Goal: Transaction & Acquisition: Book appointment/travel/reservation

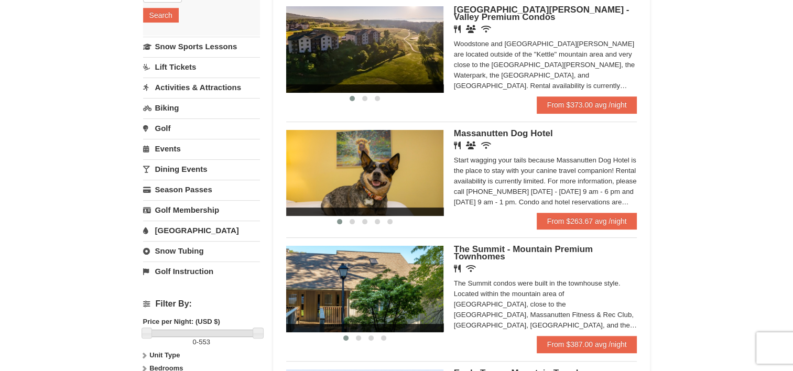
scroll to position [105, 0]
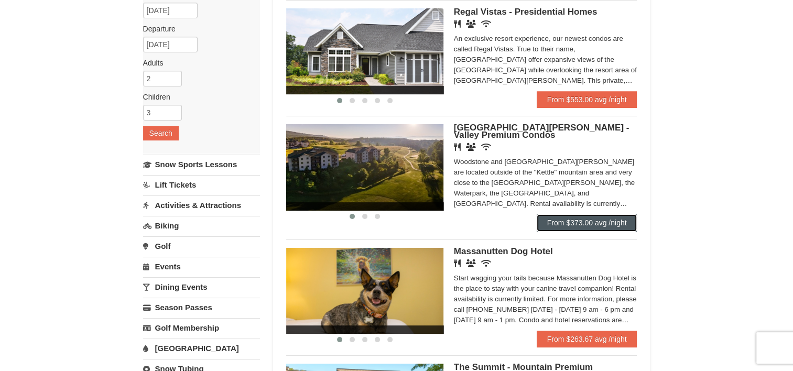
click at [590, 222] on link "From $373.00 avg /night" at bounding box center [587, 222] width 101 height 17
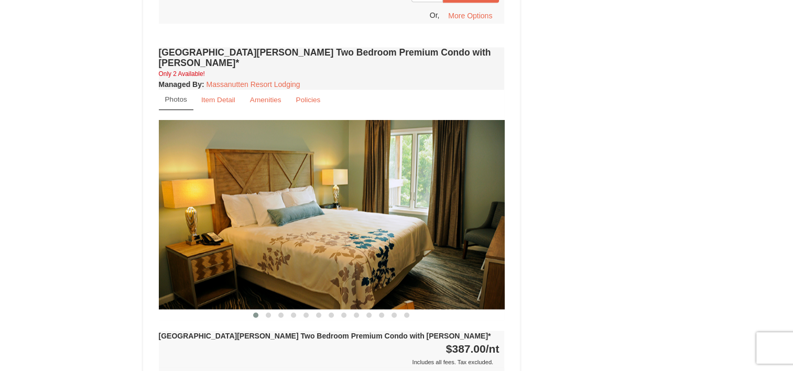
scroll to position [1416, 0]
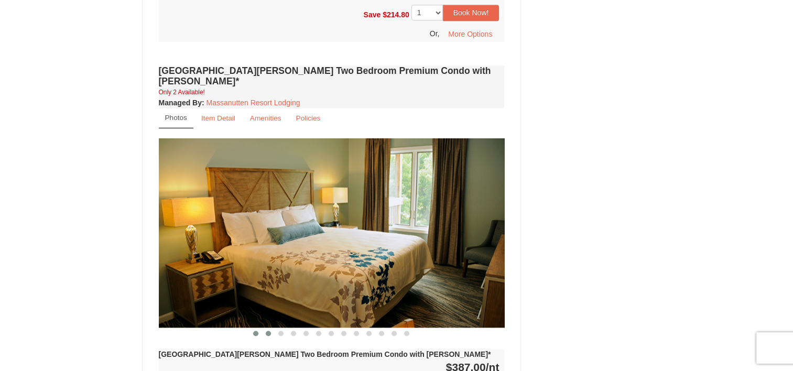
click at [270, 331] on span at bounding box center [268, 333] width 5 height 5
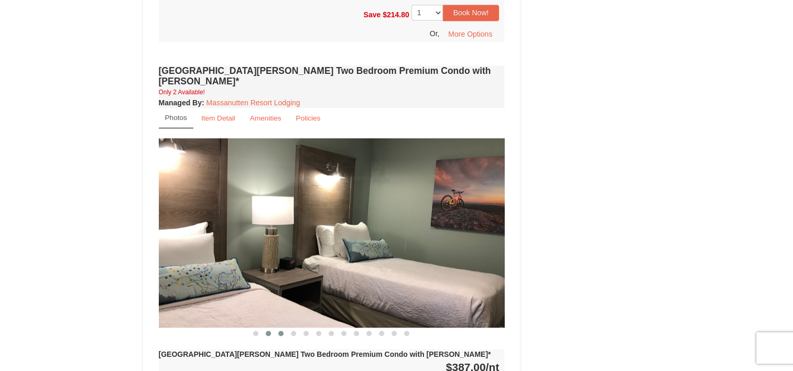
click at [283, 331] on span at bounding box center [280, 333] width 5 height 5
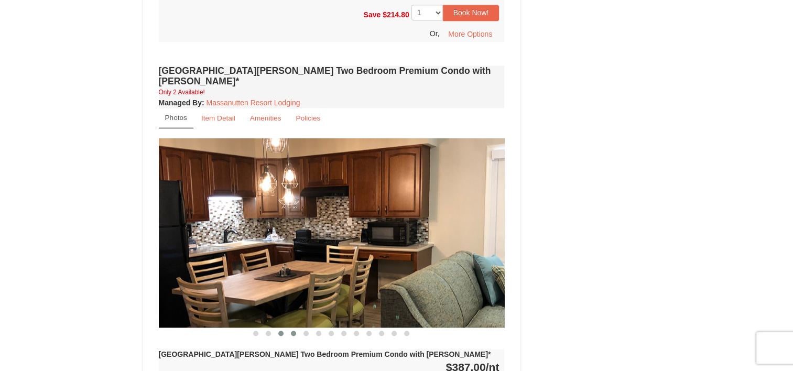
click at [296, 331] on span at bounding box center [293, 333] width 5 height 5
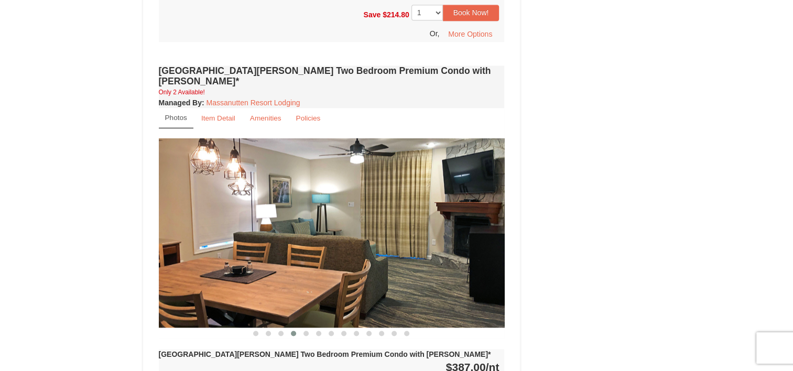
click at [306, 262] on div "Woodstone Meadows Two Bedroom Premium Condo with Jacuzzi* Only 2 Available! Man…" at bounding box center [331, 339] width 351 height 552
click at [306, 331] on span at bounding box center [306, 333] width 5 height 5
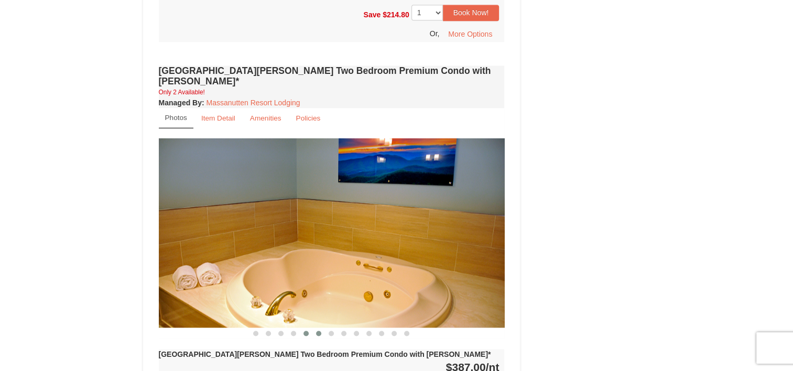
click at [321, 331] on span at bounding box center [318, 333] width 5 height 5
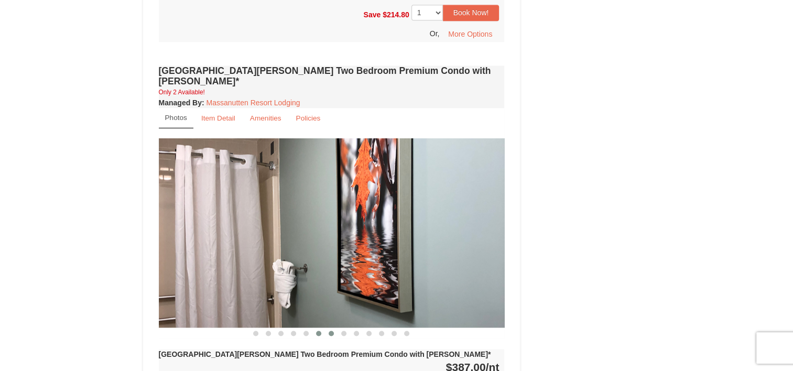
click at [331, 331] on span at bounding box center [331, 333] width 5 height 5
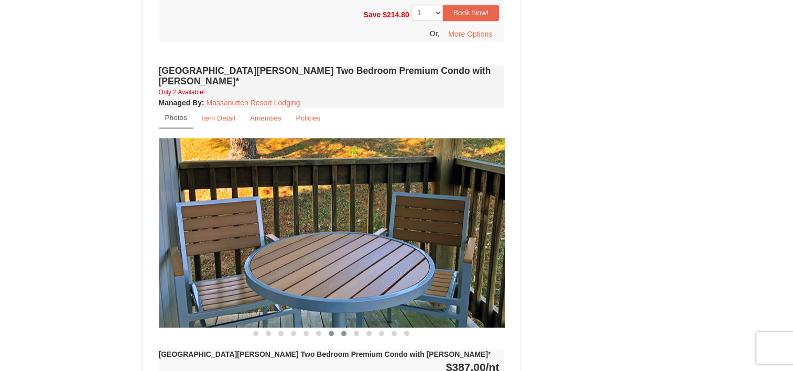
click at [344, 328] on button at bounding box center [344, 333] width 13 height 10
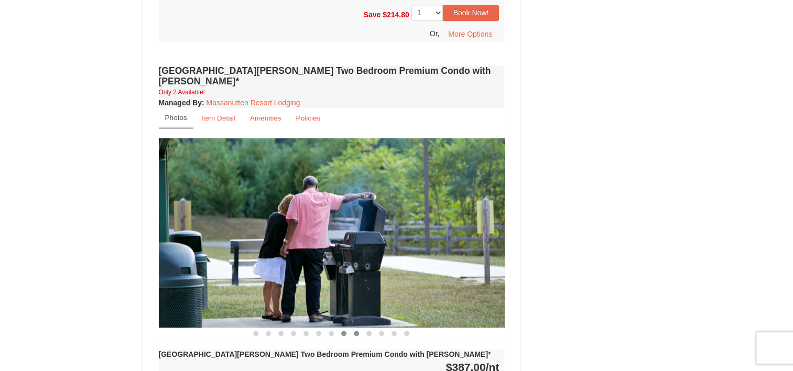
click at [357, 331] on span at bounding box center [356, 333] width 5 height 5
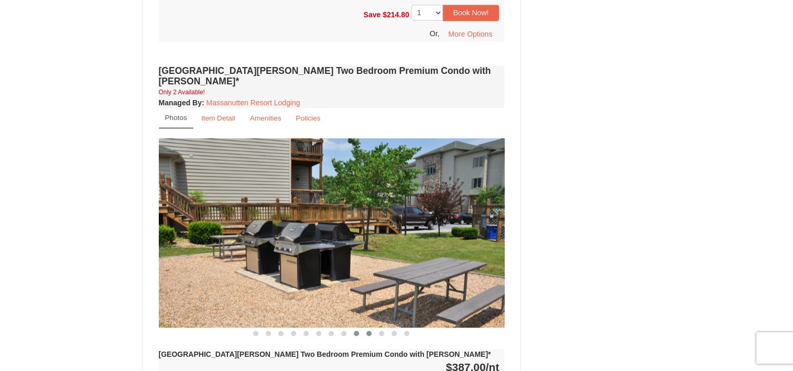
click at [369, 331] on span at bounding box center [369, 333] width 5 height 5
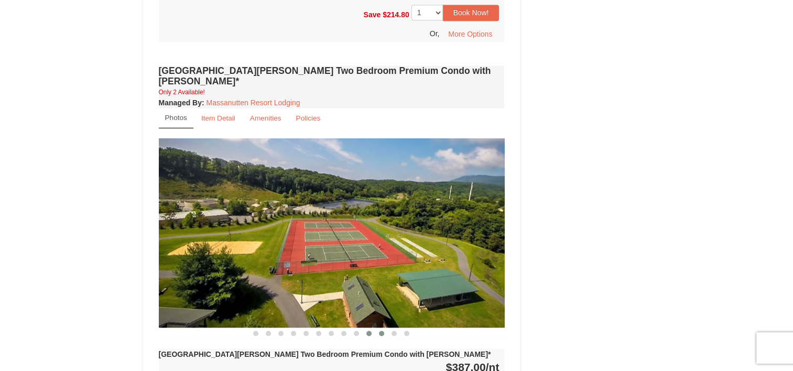
click at [380, 328] on button at bounding box center [381, 333] width 13 height 10
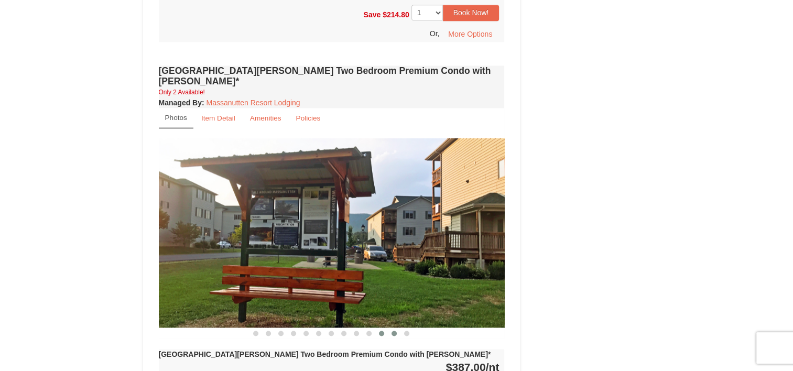
click at [395, 331] on span at bounding box center [394, 333] width 5 height 5
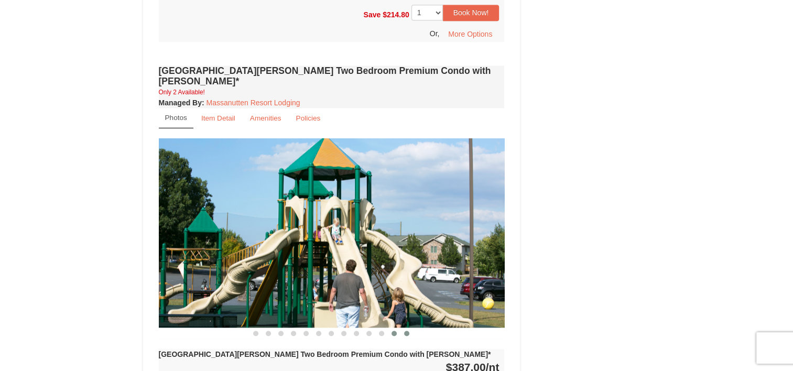
click at [409, 328] on button at bounding box center [407, 333] width 13 height 10
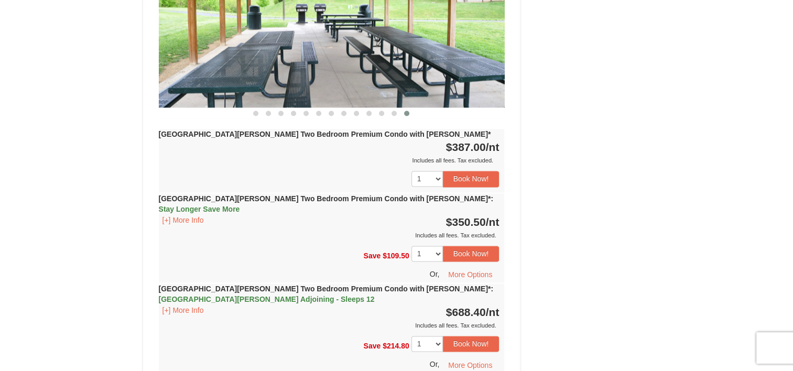
scroll to position [1573, 0]
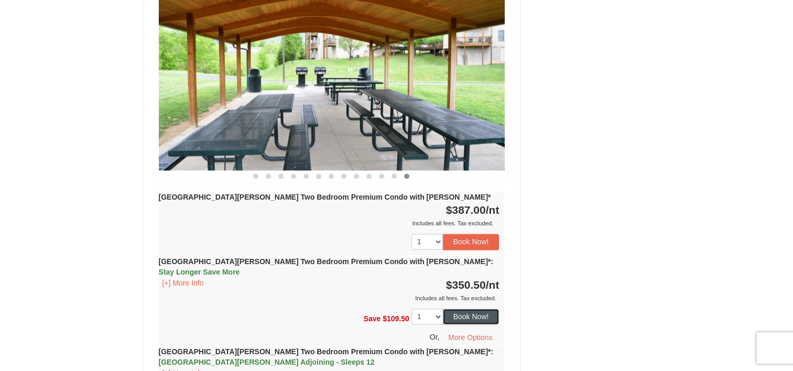
click at [462, 309] on button "Book Now!" at bounding box center [471, 317] width 57 height 16
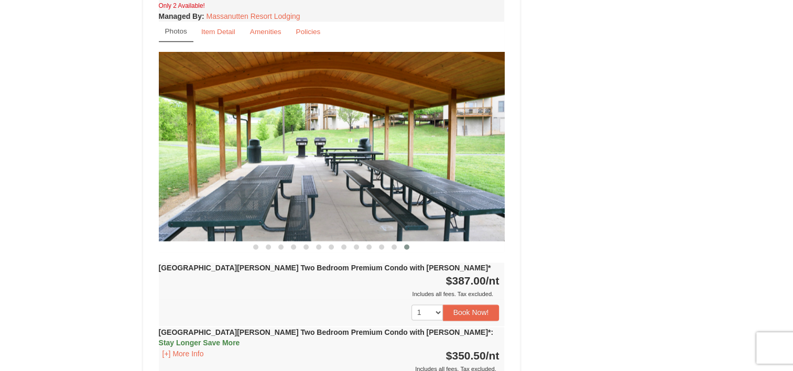
scroll to position [1521, 0]
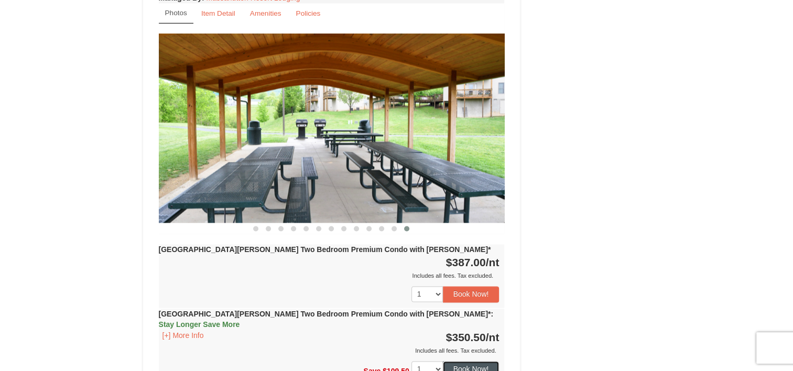
click at [467, 361] on button "Book Now!" at bounding box center [471, 369] width 57 height 16
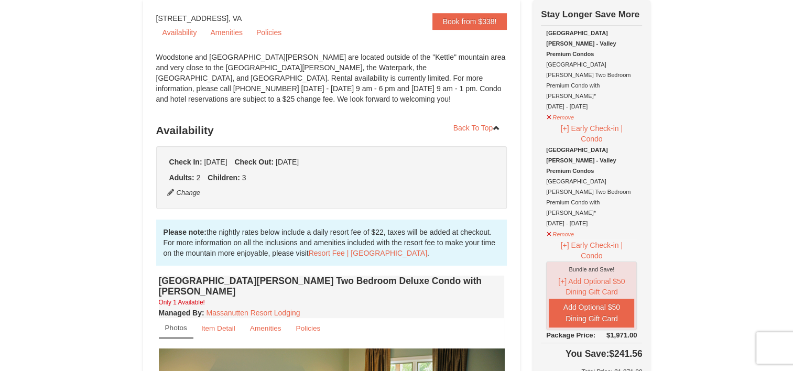
scroll to position [0, 0]
